Goal: Information Seeking & Learning: Learn about a topic

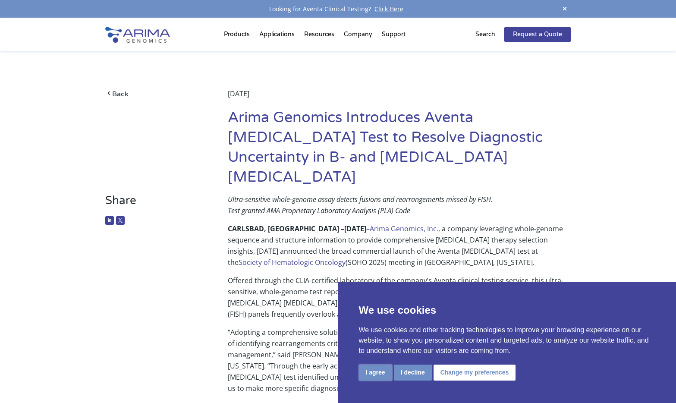
click at [377, 376] on button "I agree" at bounding box center [375, 373] width 33 height 16
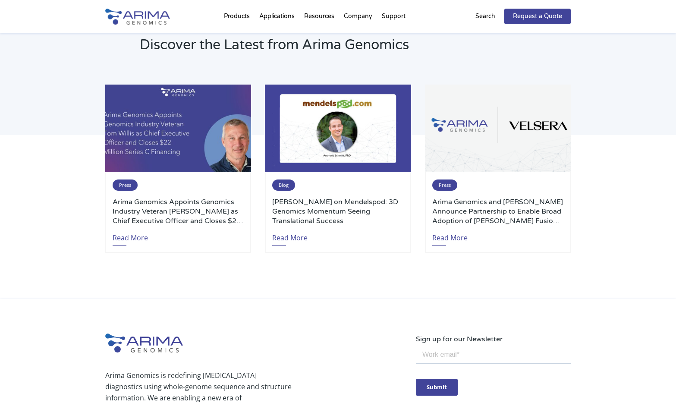
scroll to position [2000, 0]
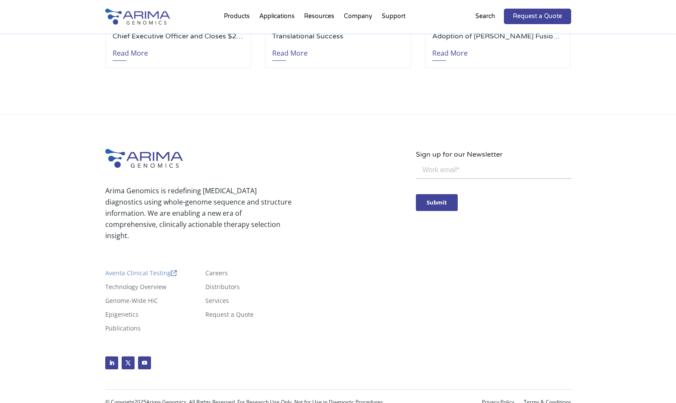
click at [120, 270] on link "Aventa Clinical Testing" at bounding box center [141, 274] width 72 height 9
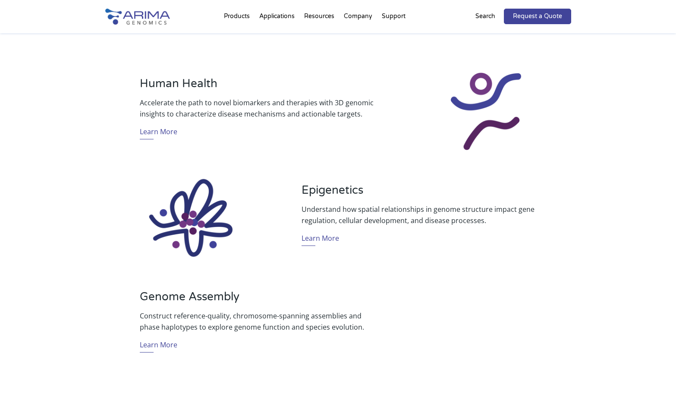
scroll to position [552, 0]
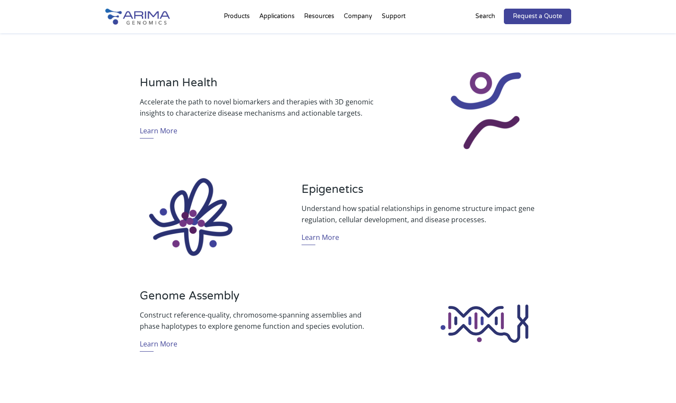
click at [82, 197] on div "Discover What’s Possible Clinical [MEDICAL_DATA] Testing Our CLIA-certified Ave…" at bounding box center [338, 83] width 676 height 641
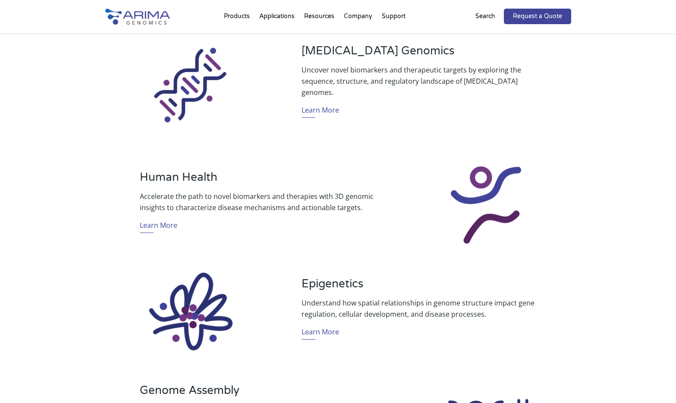
scroll to position [0, 0]
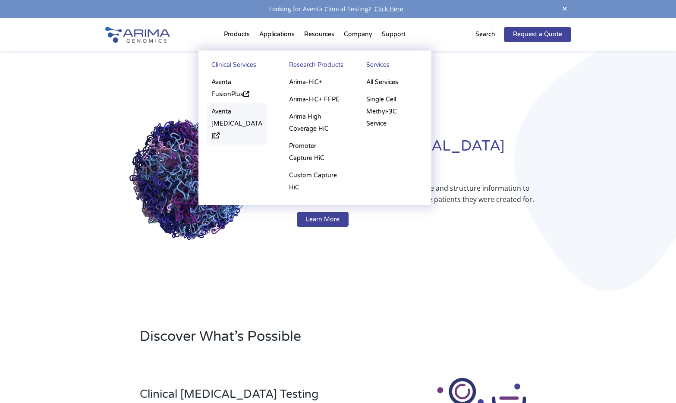
click at [225, 119] on link "Aventa [MEDICAL_DATA]" at bounding box center [237, 123] width 60 height 41
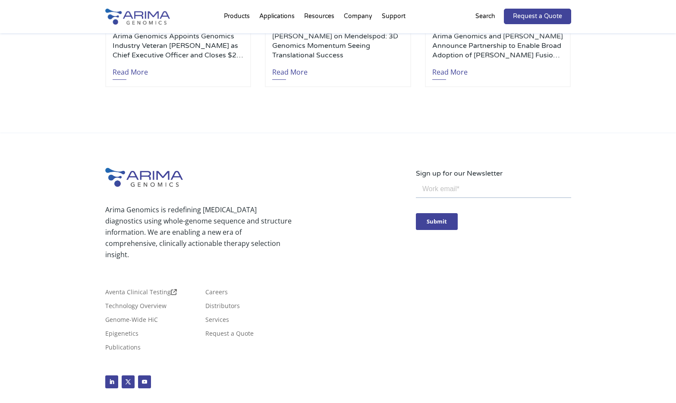
scroll to position [2019, 0]
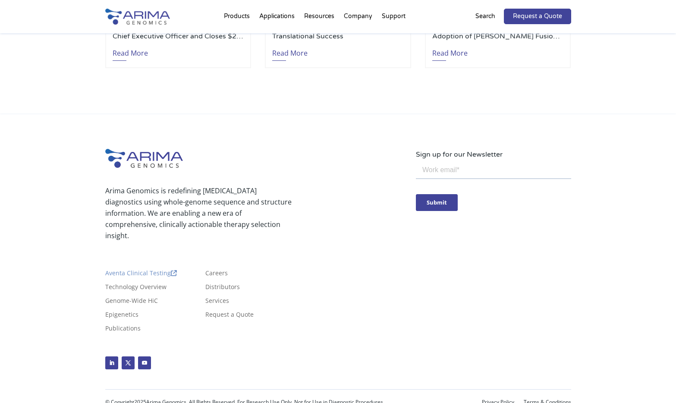
click at [151, 270] on link "Aventa Clinical Testing" at bounding box center [141, 274] width 72 height 9
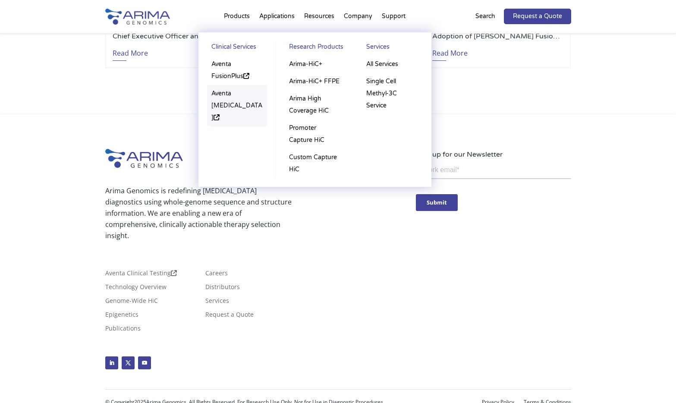
click at [228, 104] on link "Aventa [MEDICAL_DATA]" at bounding box center [237, 105] width 60 height 41
